Goal: Register for event/course

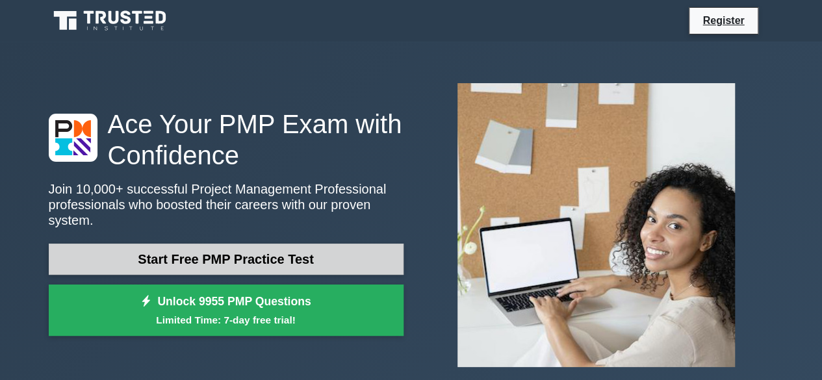
click at [273, 248] on link "Start Free PMP Practice Test" at bounding box center [226, 259] width 355 height 31
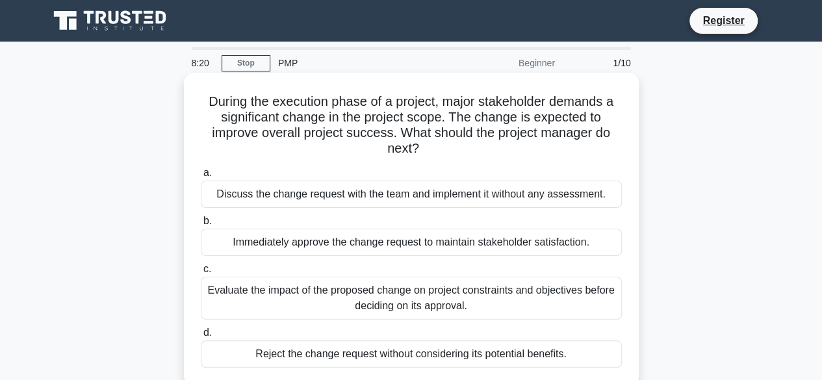
click at [432, 300] on div "Evaluate the impact of the proposed change on project constraints and objective…" at bounding box center [411, 298] width 421 height 43
click at [201, 274] on input "c. Evaluate the impact of the proposed change on project constraints and object…" at bounding box center [201, 269] width 0 height 8
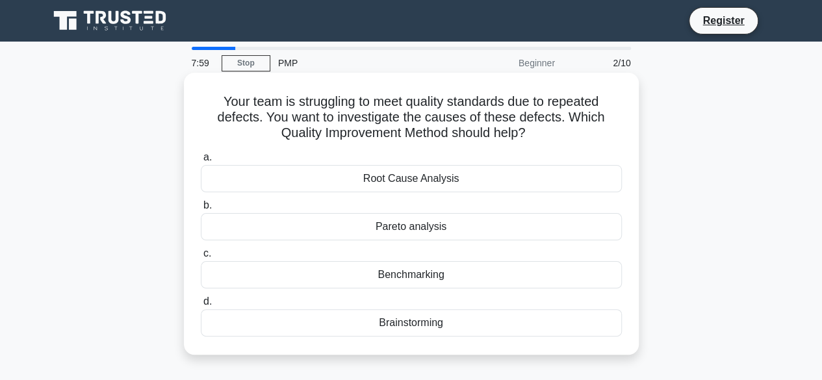
click at [398, 185] on div "Root Cause Analysis" at bounding box center [411, 178] width 421 height 27
click at [201, 162] on input "a. Root Cause Analysis" at bounding box center [201, 157] width 0 height 8
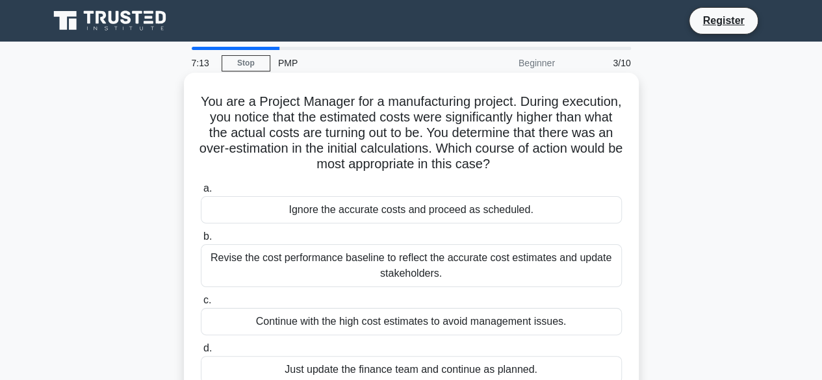
click at [437, 268] on div "Revise the cost performance baseline to reflect the accurate cost estimates and…" at bounding box center [411, 265] width 421 height 43
click at [201, 241] on input "b. Revise the cost performance baseline to reflect the accurate cost estimates …" at bounding box center [201, 237] width 0 height 8
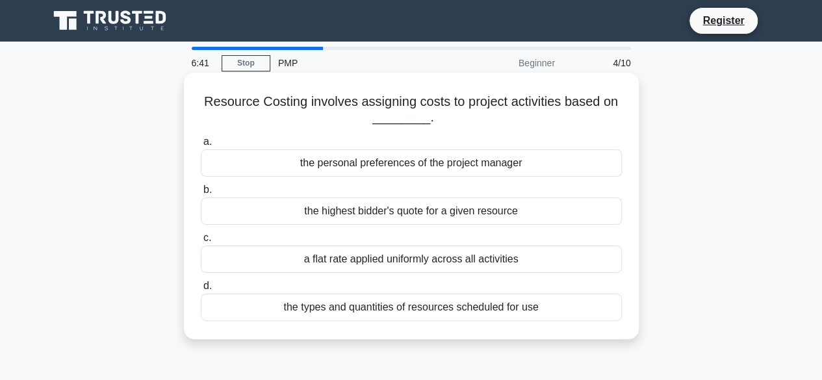
click at [465, 311] on div "the types and quantities of resources scheduled for use" at bounding box center [411, 307] width 421 height 27
click at [201, 290] on input "d. the types and quantities of resources scheduled for use" at bounding box center [201, 286] width 0 height 8
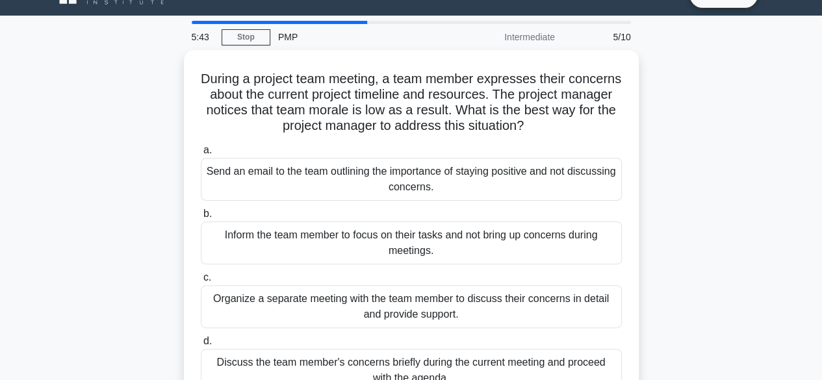
scroll to position [52, 0]
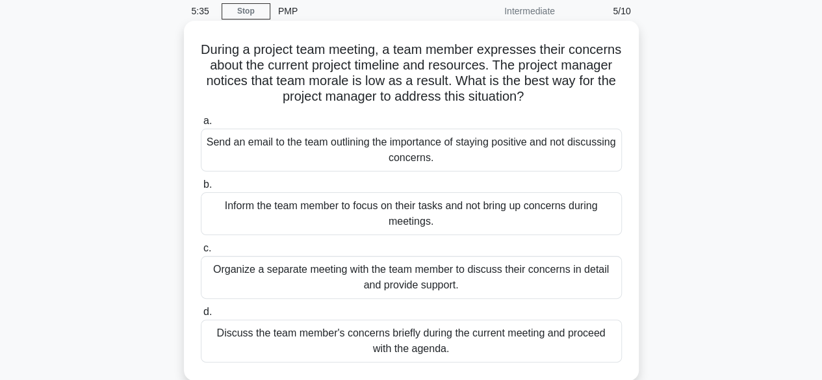
click at [574, 352] on div "Discuss the team member's concerns briefly during the current meeting and proce…" at bounding box center [411, 341] width 421 height 43
click at [201, 316] on input "d. Discuss the team member's concerns briefly during the current meeting and pr…" at bounding box center [201, 312] width 0 height 8
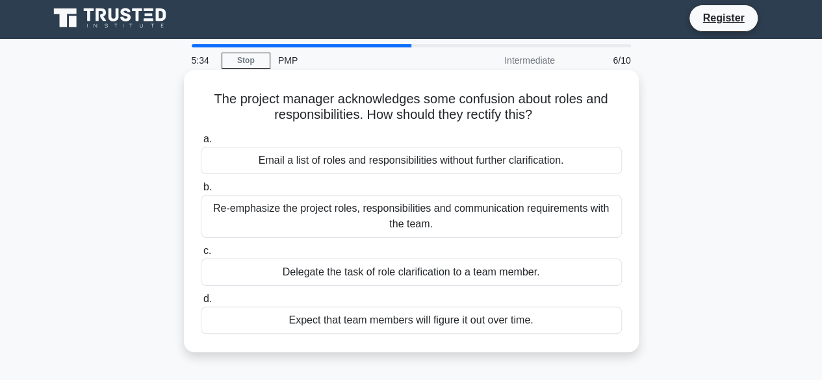
scroll to position [0, 0]
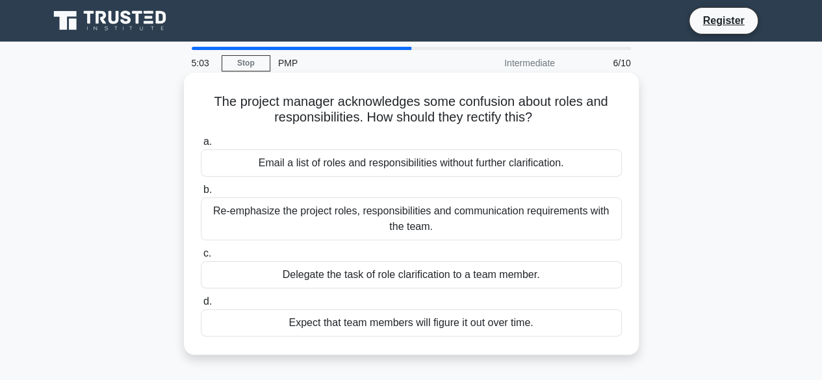
click at [559, 216] on div "Re-emphasize the project roles, responsibilities and communication requirements…" at bounding box center [411, 219] width 421 height 43
click at [201, 194] on input "b. Re-emphasize the project roles, responsibilities and communication requireme…" at bounding box center [201, 190] width 0 height 8
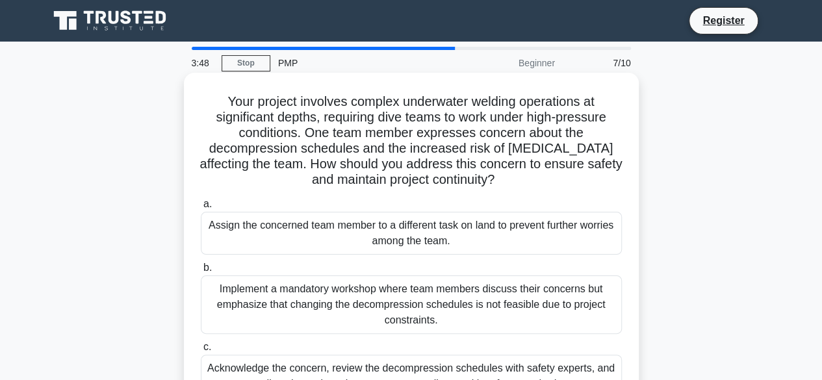
click at [500, 255] on div "Assign the concerned team member to a different task on land to prevent further…" at bounding box center [411, 233] width 421 height 43
click at [201, 209] on input "a. Assign the concerned team member to a different task on land to prevent furt…" at bounding box center [201, 204] width 0 height 8
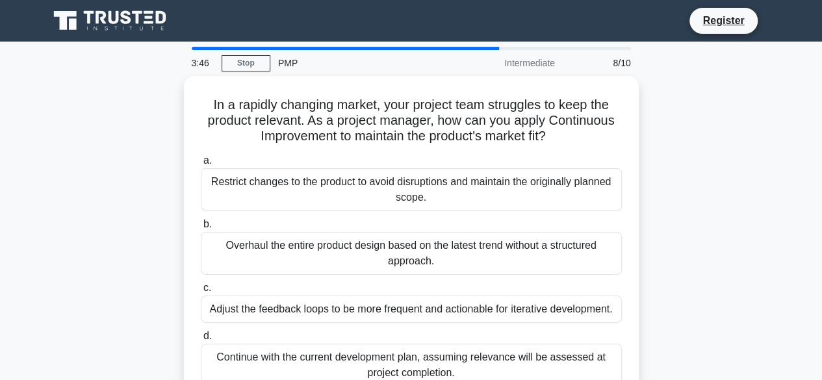
click at [500, 255] on div "Overhaul the entire product design based on the latest trend without a structur…" at bounding box center [411, 253] width 421 height 43
click at [201, 229] on input "b. Overhaul the entire product design based on the latest trend without a struc…" at bounding box center [201, 224] width 0 height 8
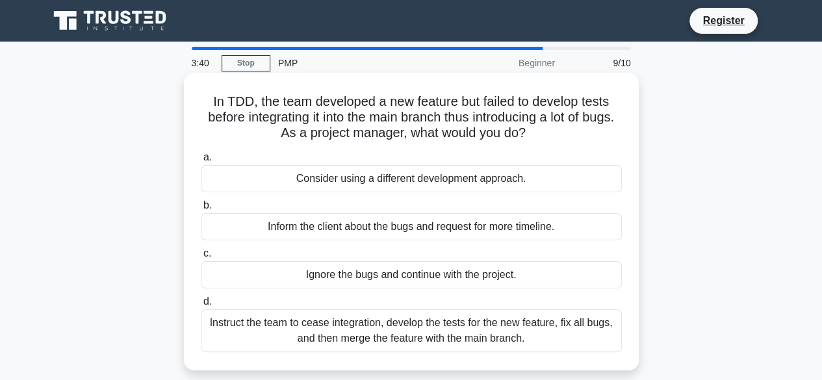
click at [495, 177] on div "Consider using a different development approach." at bounding box center [411, 178] width 421 height 27
click at [201, 162] on input "a. Consider using a different development approach." at bounding box center [201, 157] width 0 height 8
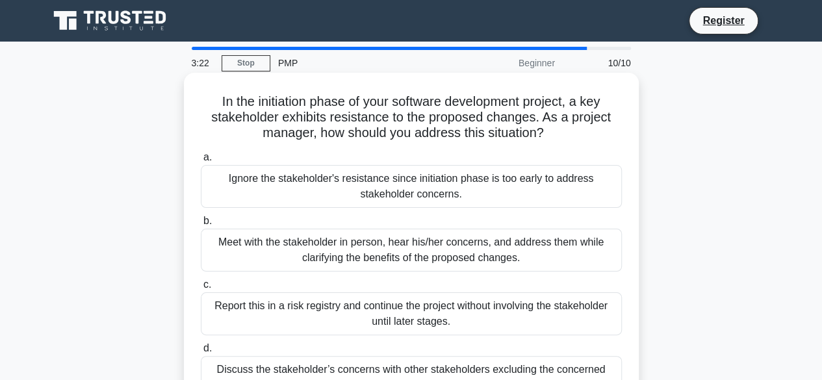
click at [444, 263] on div "Meet with the stakeholder in person, hear his/her concerns, and address them wh…" at bounding box center [411, 250] width 421 height 43
click at [201, 225] on input "b. Meet with the stakeholder in person, hear his/her concerns, and address them…" at bounding box center [201, 221] width 0 height 8
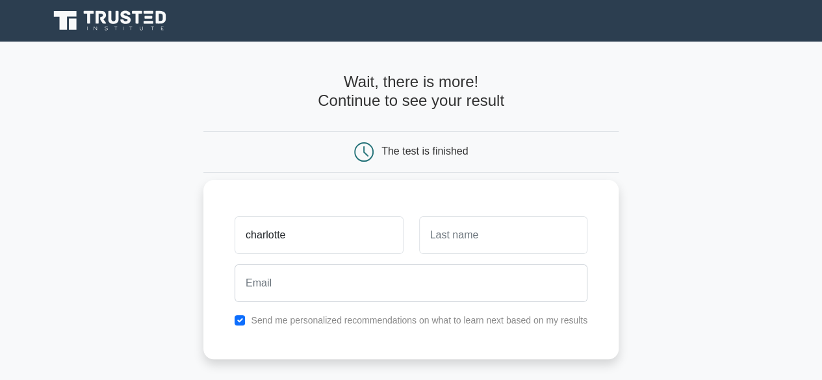
type input "charlotte"
click at [454, 238] on input "text" at bounding box center [503, 235] width 168 height 38
type input "a"
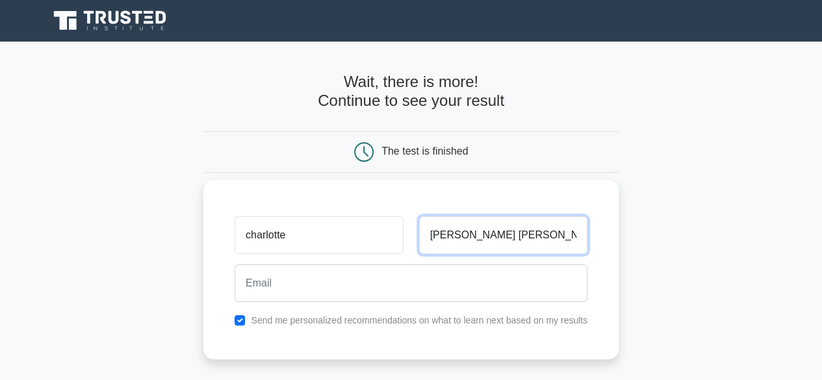
type input "[PERSON_NAME] [PERSON_NAME]"
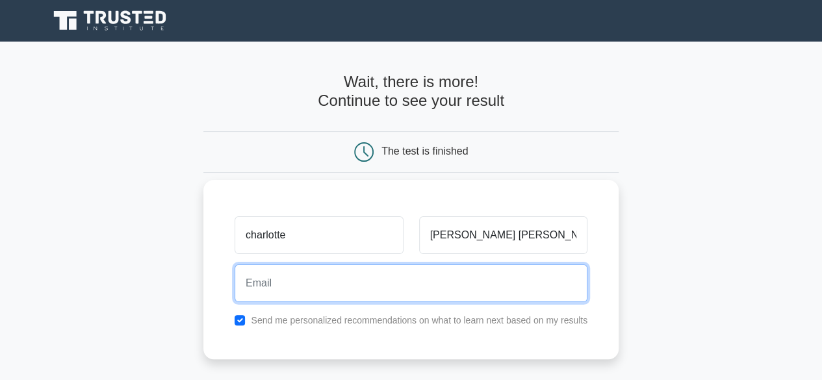
click at [313, 282] on input "email" at bounding box center [411, 283] width 353 height 38
type input "[EMAIL_ADDRESS][DOMAIN_NAME]"
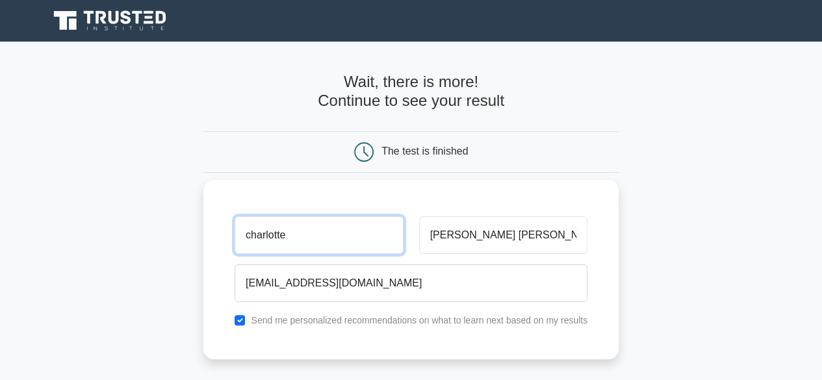
click at [251, 237] on input "charlotte" at bounding box center [319, 235] width 168 height 38
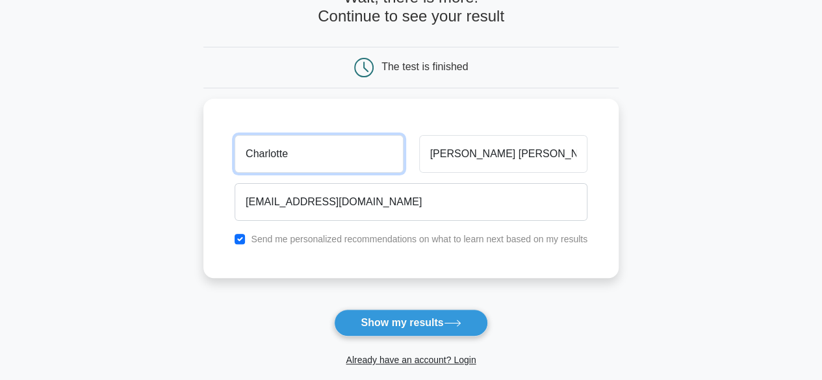
scroll to position [104, 0]
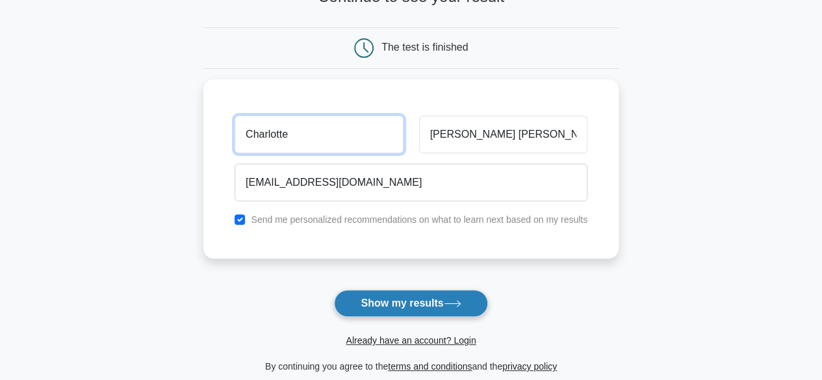
type input "Charlotte"
click at [452, 306] on icon at bounding box center [453, 303] width 18 height 7
